Goal: Task Accomplishment & Management: Manage account settings

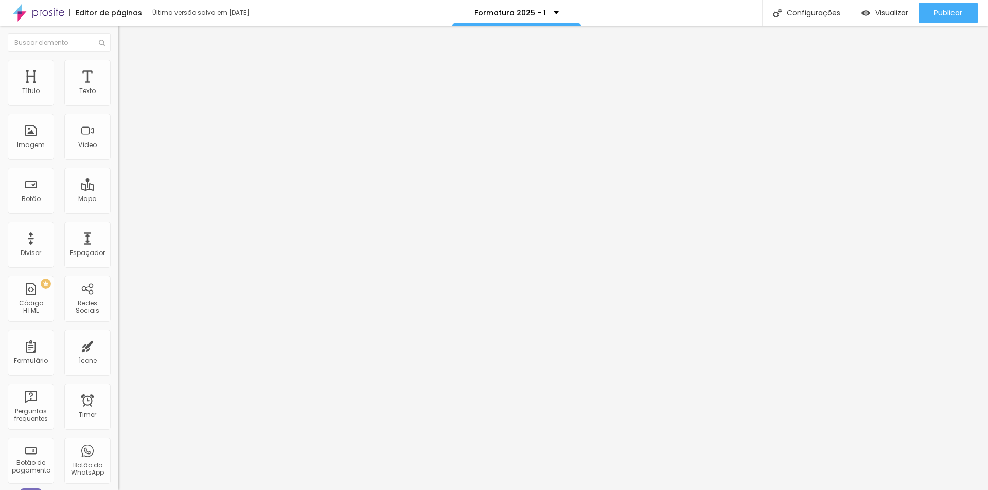
click at [118, 67] on li "Estilo" at bounding box center [177, 65] width 118 height 10
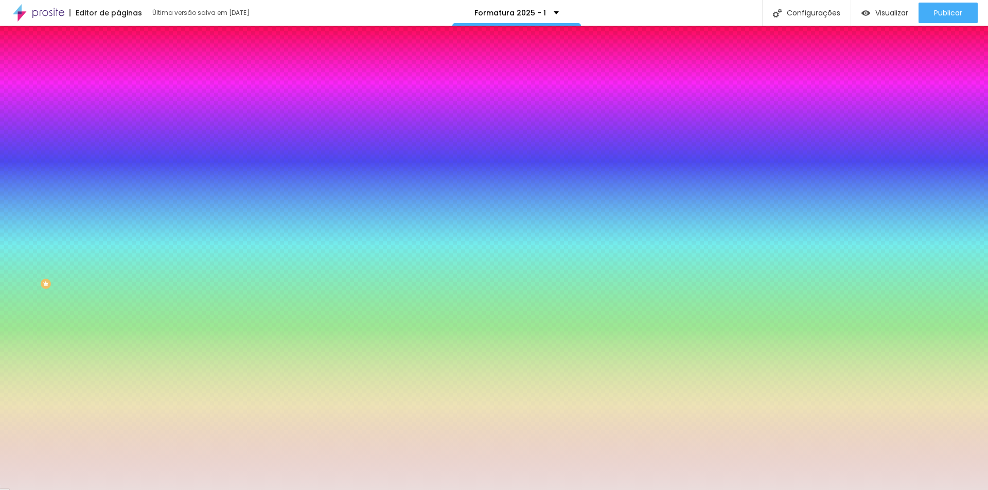
click at [118, 98] on div at bounding box center [177, 98] width 118 height 0
drag, startPoint x: 81, startPoint y: 102, endPoint x: 112, endPoint y: 103, distance: 30.9
click at [118, 103] on div "Cor de fundo Voltar ao padrão #EADCDB 0 Borda arredondada" at bounding box center [177, 167] width 118 height 174
click at [118, 98] on div at bounding box center [177, 98] width 118 height 0
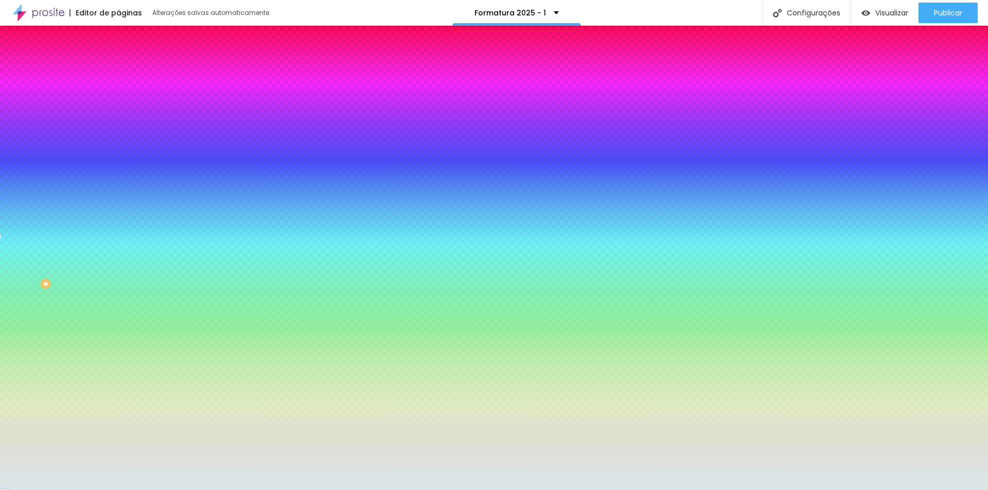
click at [92, 153] on div at bounding box center [494, 245] width 988 height 490
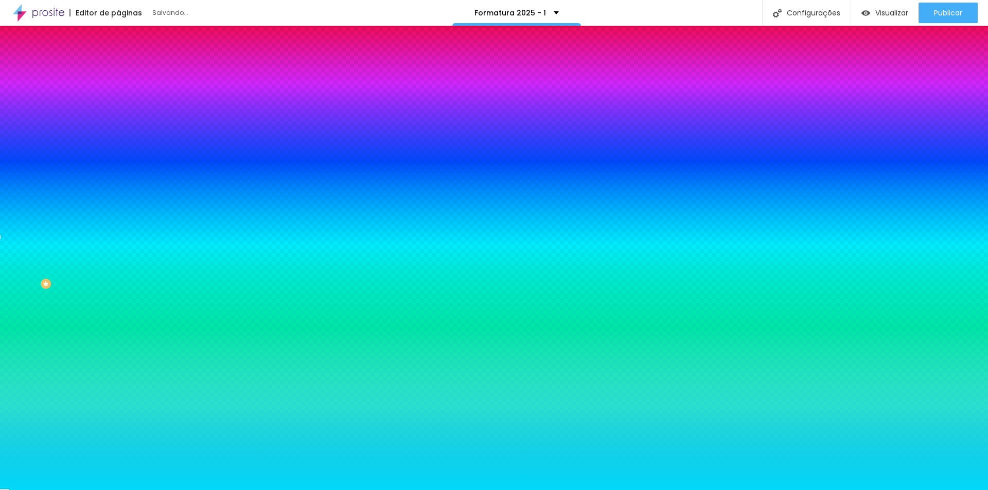
drag, startPoint x: 65, startPoint y: 145, endPoint x: 86, endPoint y: 118, distance: 34.2
click at [118, 109] on div at bounding box center [177, 109] width 118 height 0
drag, startPoint x: 105, startPoint y: 135, endPoint x: 103, endPoint y: 165, distance: 29.4
click at [103, 165] on div at bounding box center [494, 245] width 988 height 490
drag, startPoint x: 103, startPoint y: 165, endPoint x: 103, endPoint y: 100, distance: 64.3
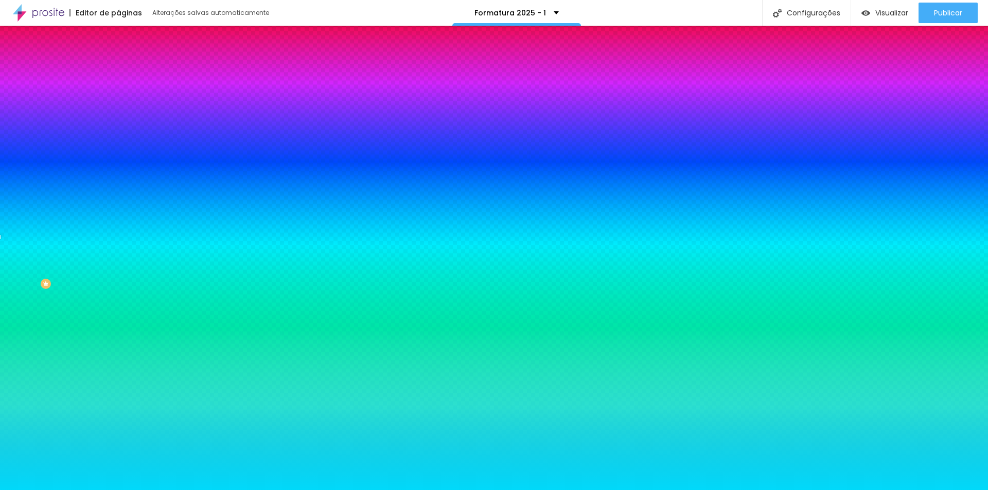
click at [118, 100] on div "Cor de fundo Voltar ao padrão #00D9FA" at bounding box center [177, 94] width 118 height 28
click at [118, 98] on div at bounding box center [177, 98] width 118 height 0
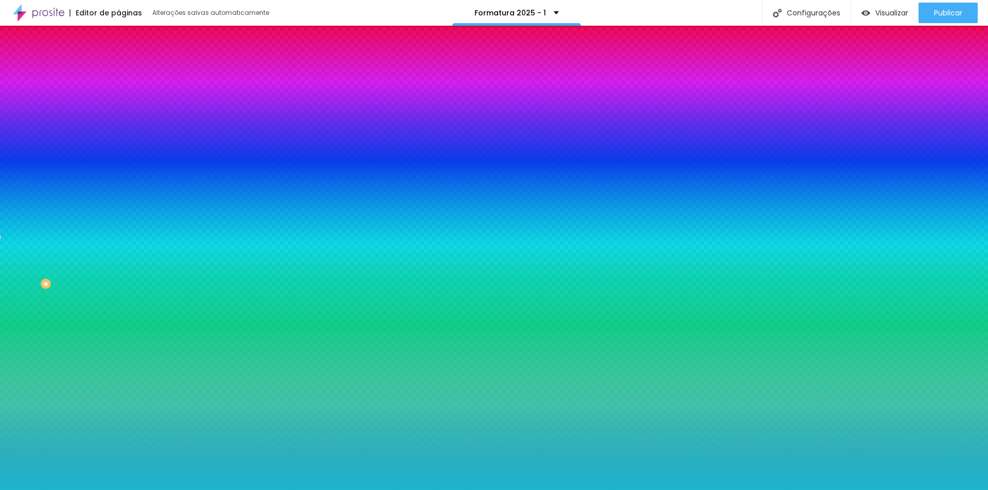
drag, startPoint x: 75, startPoint y: 150, endPoint x: 74, endPoint y: 132, distance: 18.5
click at [74, 132] on div at bounding box center [494, 245] width 988 height 490
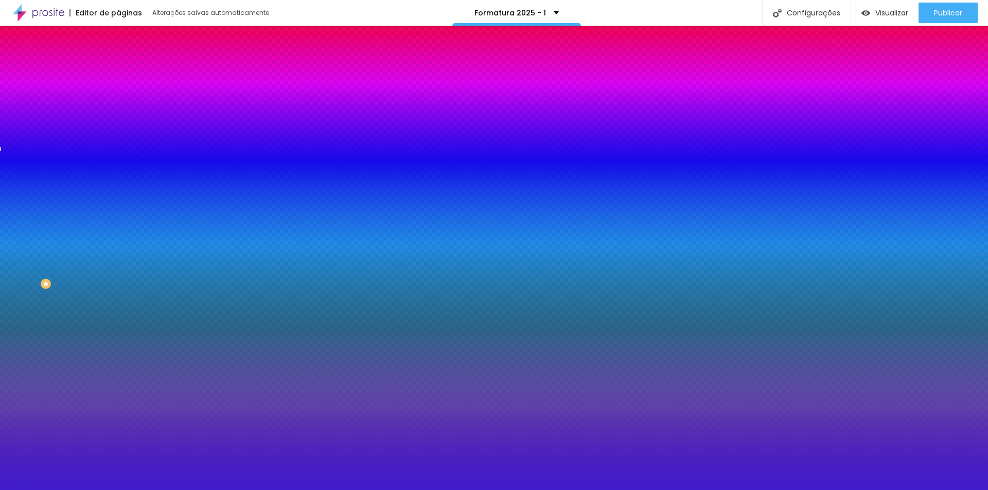
drag, startPoint x: 90, startPoint y: 154, endPoint x: 91, endPoint y: 139, distance: 15.0
click at [91, 139] on div at bounding box center [494, 245] width 988 height 490
drag, startPoint x: 108, startPoint y: 103, endPoint x: 36, endPoint y: 101, distance: 71.5
click at [118, 101] on div "Cor de fundo Voltar ao padrão #401CCC" at bounding box center [177, 94] width 118 height 28
paste input "EADCDB"
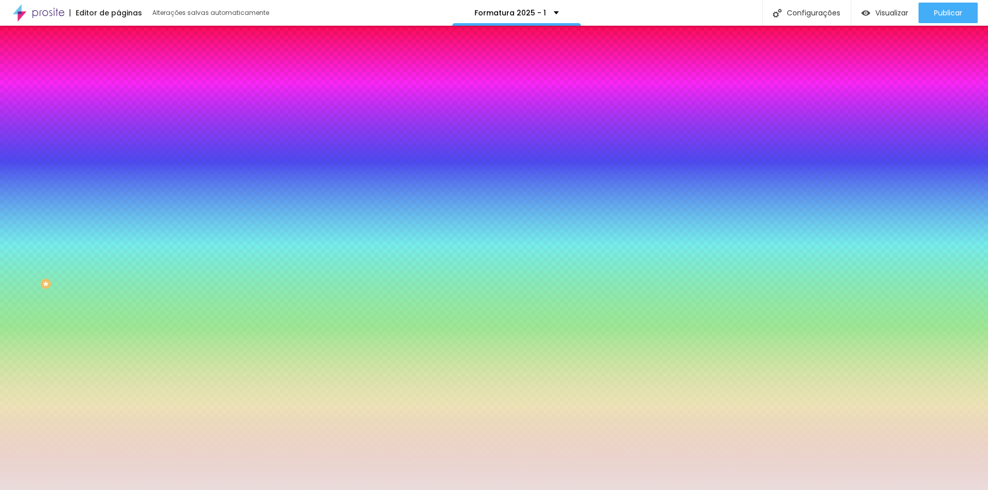
type input "#EADCDB"
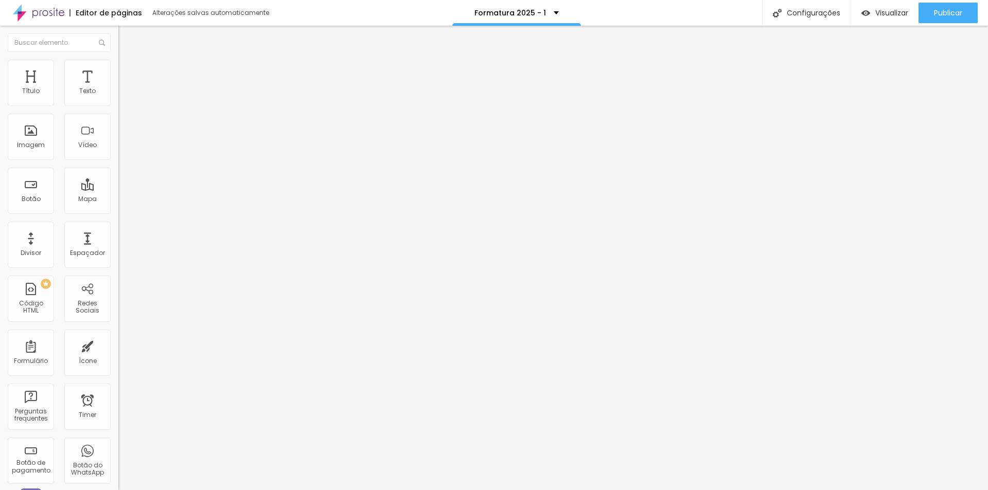
click at [118, 60] on img at bounding box center [122, 64] width 9 height 9
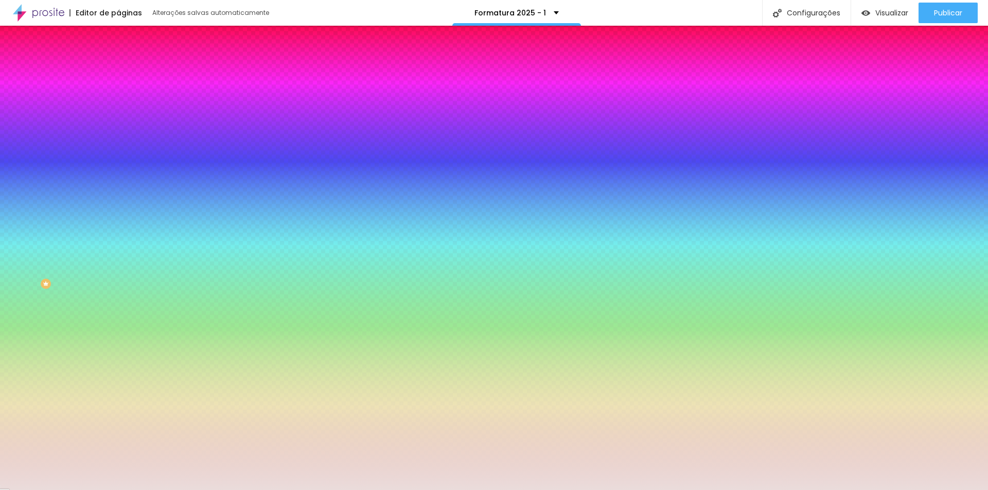
click at [118, 98] on div at bounding box center [177, 98] width 118 height 0
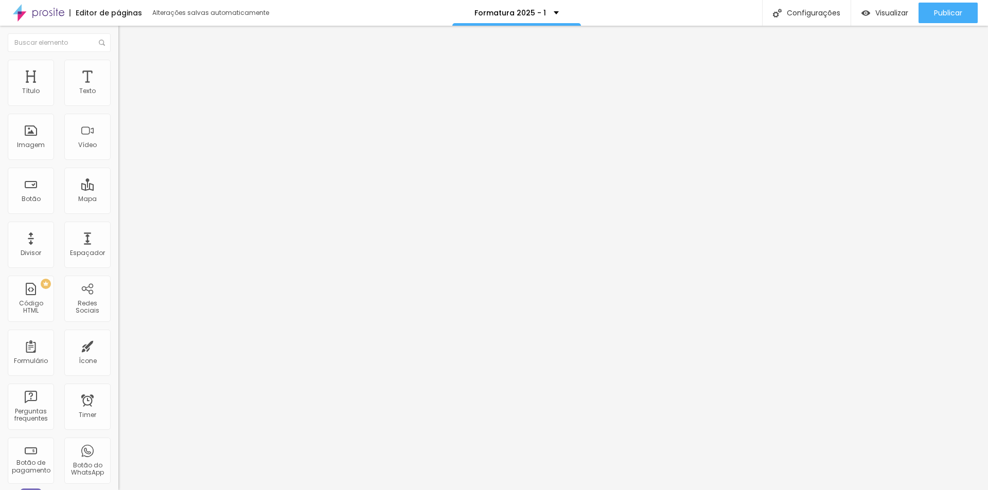
click at [118, 67] on li "Estilo" at bounding box center [177, 65] width 118 height 10
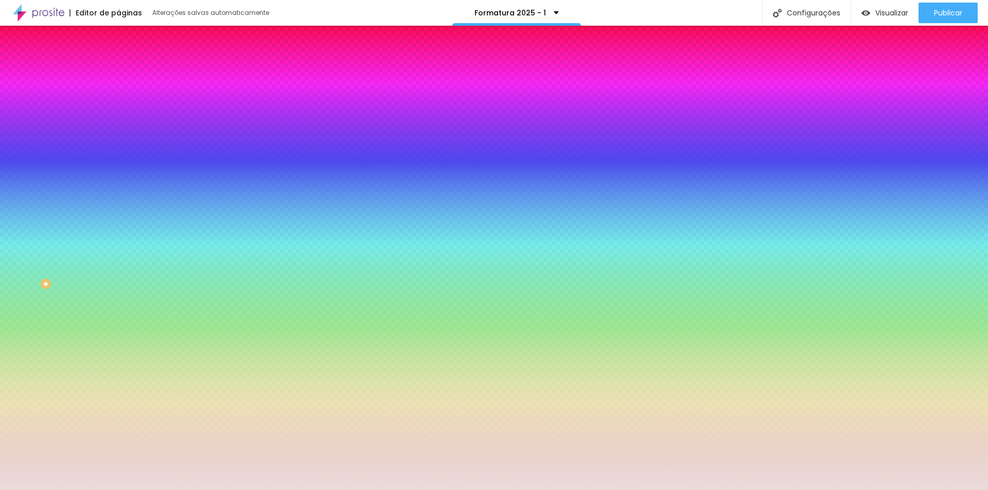
click at [118, 98] on div at bounding box center [177, 98] width 118 height 0
drag, startPoint x: 100, startPoint y: 121, endPoint x: 102, endPoint y: 208, distance: 87.0
click at [118, 208] on div "Editar Coluna Conteúdo Estilo Avançado Cor de fundo Voltar ao padrão #EADCDB 0 …" at bounding box center [177, 258] width 118 height 464
click at [118, 98] on div at bounding box center [177, 98] width 118 height 0
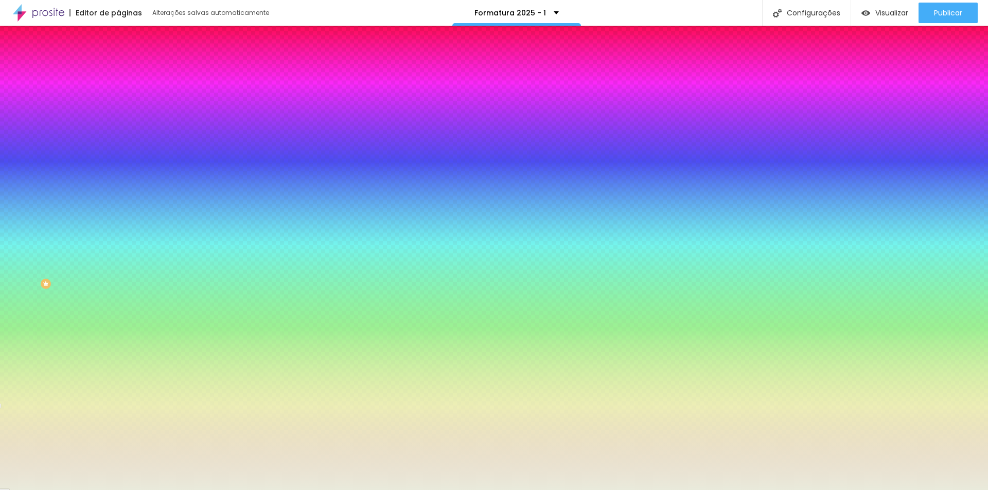
drag, startPoint x: 86, startPoint y: 140, endPoint x: 91, endPoint y: 180, distance: 40.4
click at [91, 180] on div at bounding box center [494, 245] width 988 height 490
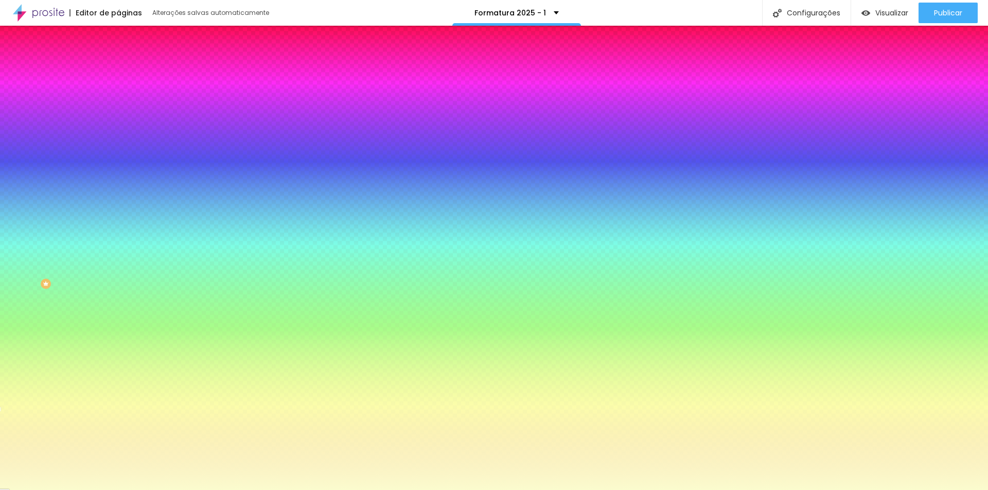
click at [28, 117] on div at bounding box center [494, 245] width 988 height 490
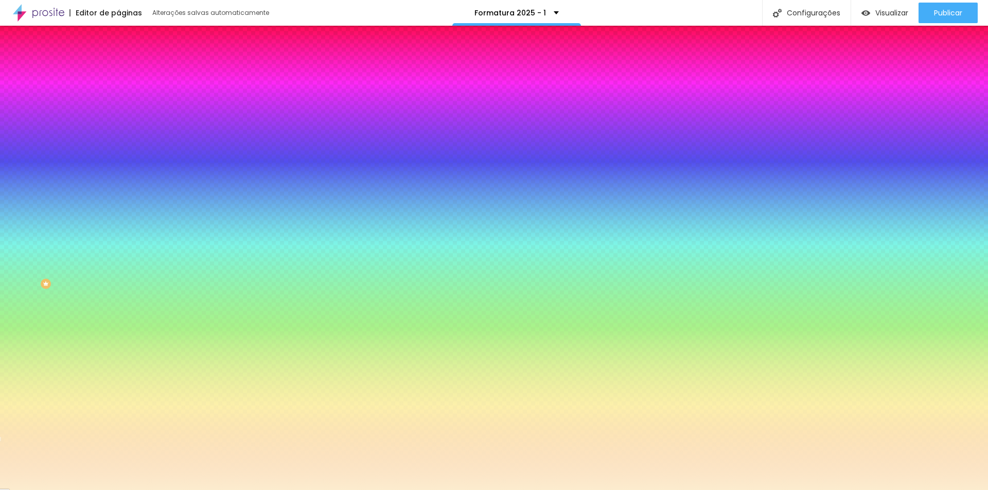
drag, startPoint x: 86, startPoint y: 157, endPoint x: 92, endPoint y: 185, distance: 28.8
click at [92, 185] on div at bounding box center [494, 245] width 988 height 490
click at [118, 104] on input "#FCF5CE" at bounding box center [179, 103] width 123 height 10
drag, startPoint x: 81, startPoint y: 102, endPoint x: 118, endPoint y: 104, distance: 37.1
click at [118, 104] on div "Cor de fundo Voltar ao padrão #FCF5CE 0 Borda arredondada" at bounding box center [177, 167] width 118 height 174
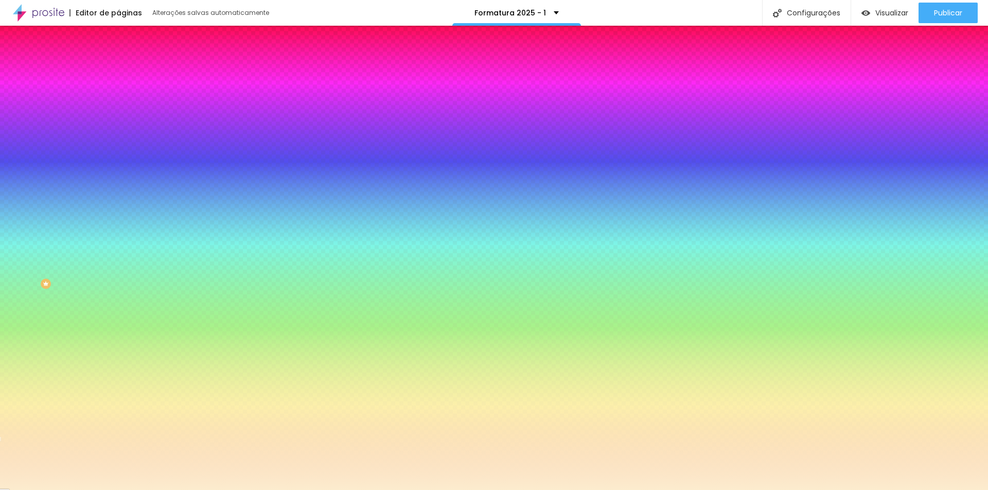
paste input "EADCDB"
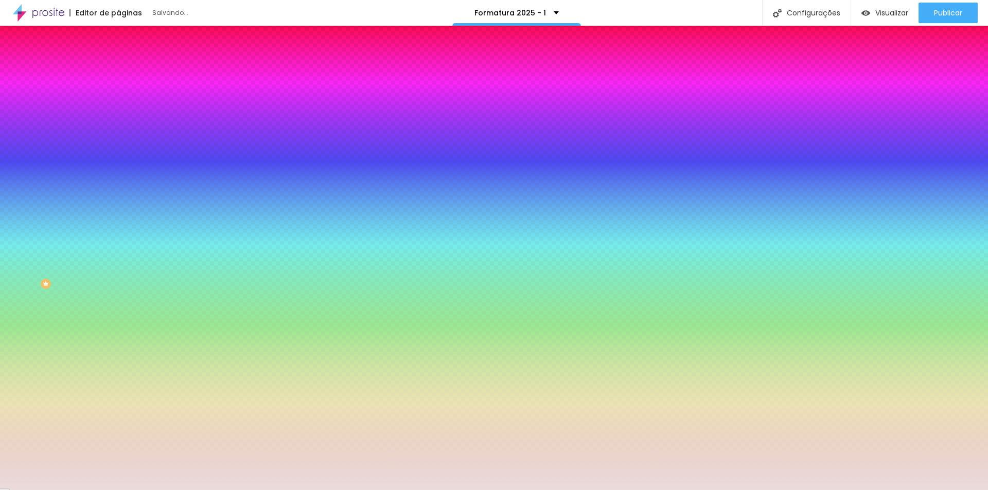
type input "#EADCDB"
